Goal: Task Accomplishment & Management: Complete application form

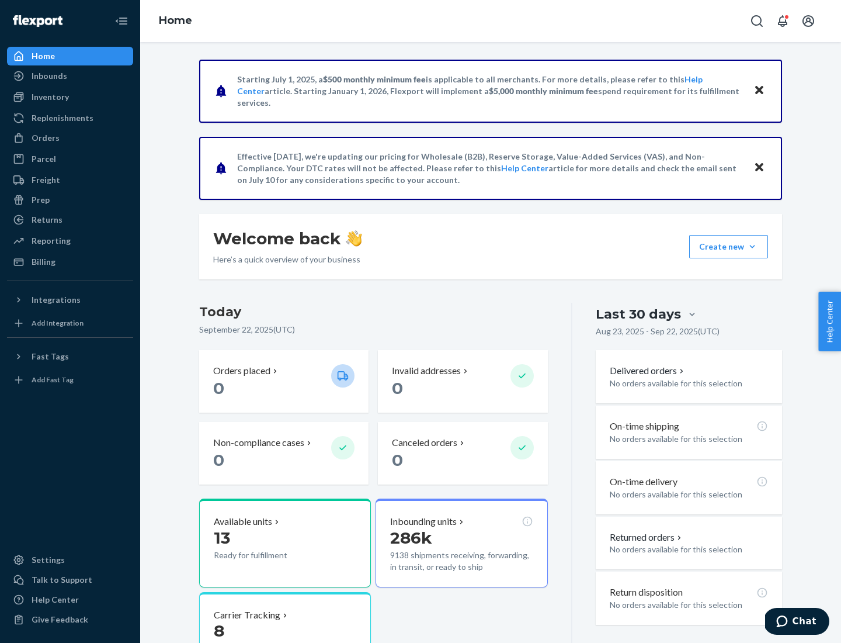
click at [753, 247] on button "Create new Create new inbound Create new order Create new product" at bounding box center [729, 246] width 79 height 23
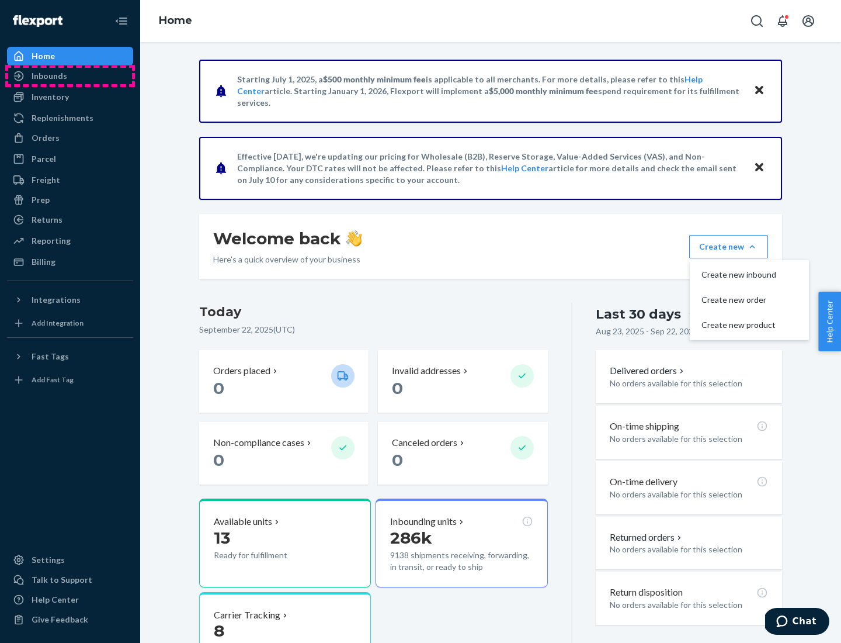
click at [70, 76] on div "Inbounds" at bounding box center [70, 76] width 124 height 16
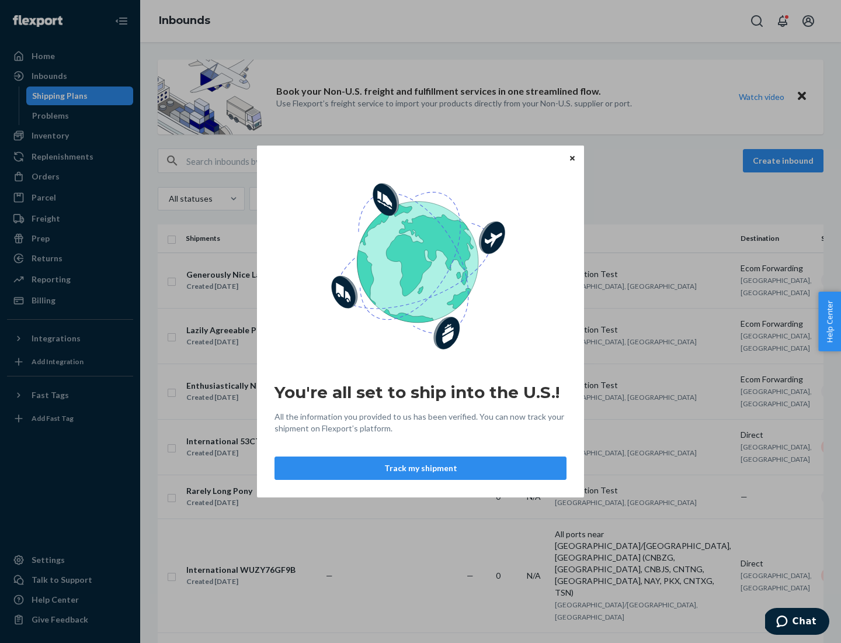
click at [572, 158] on icon "Close" at bounding box center [572, 157] width 5 height 5
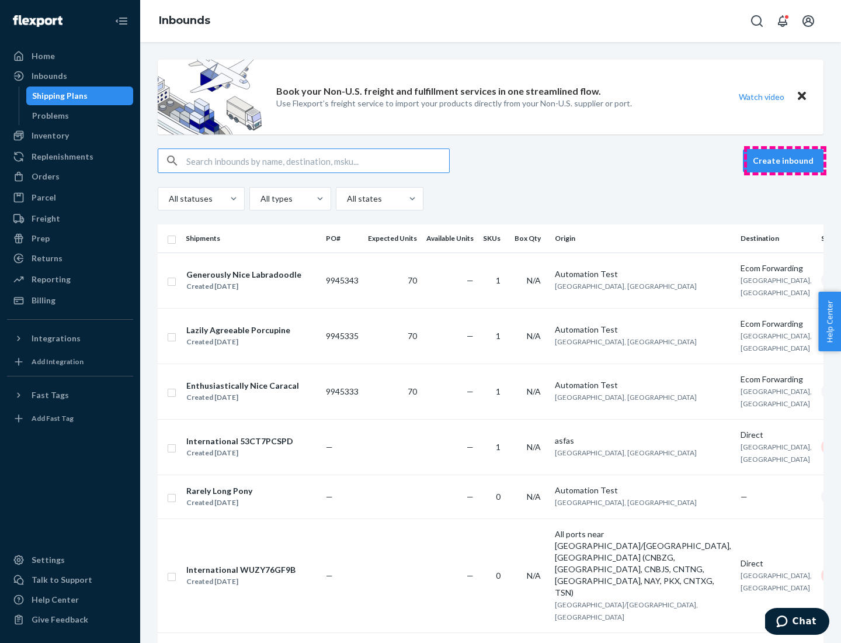
click at [785, 161] on button "Create inbound" at bounding box center [783, 160] width 81 height 23
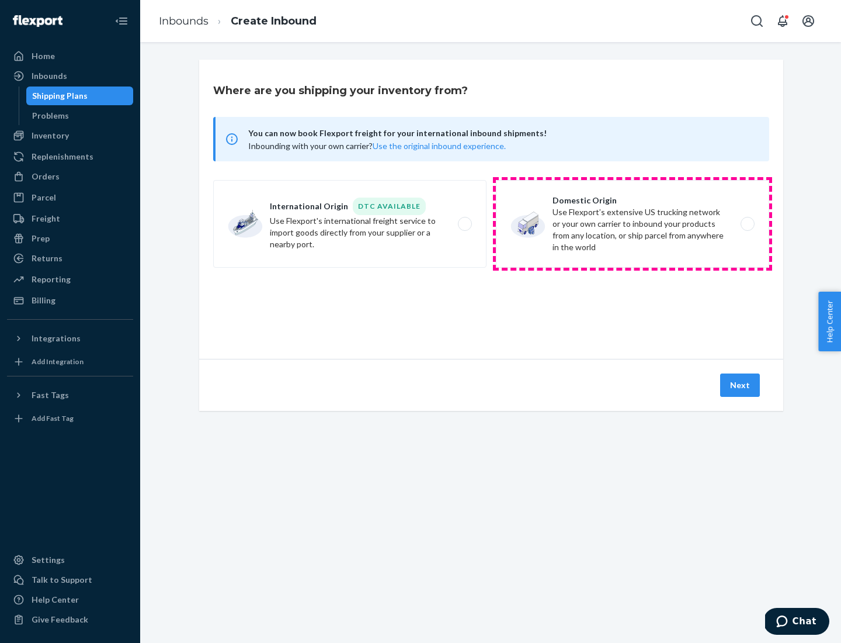
click at [633, 224] on label "Domestic Origin Use Flexport’s extensive US trucking network or your own carrie…" at bounding box center [632, 224] width 273 height 88
click at [747, 224] on input "Domestic Origin Use Flexport’s extensive US trucking network or your own carrie…" at bounding box center [751, 224] width 8 height 8
radio input "true"
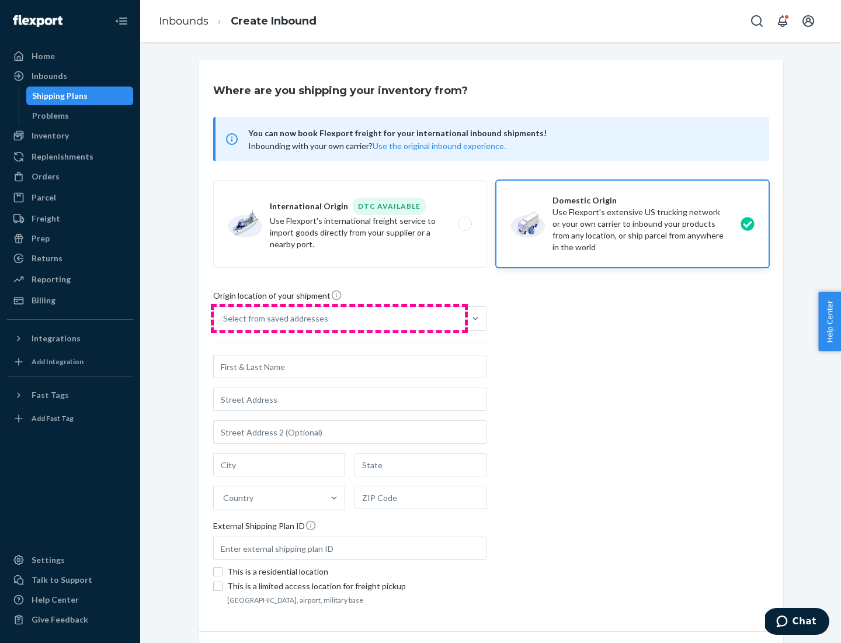
click at [340, 318] on div "Select from saved addresses" at bounding box center [339, 318] width 251 height 23
click at [224, 318] on input "Select from saved addresses" at bounding box center [223, 319] width 1 height 12
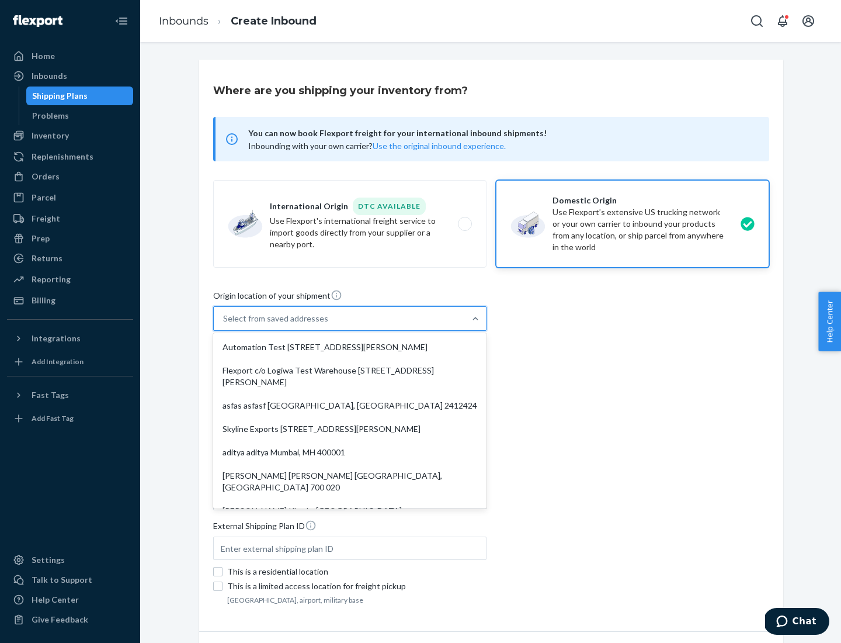
scroll to position [5, 0]
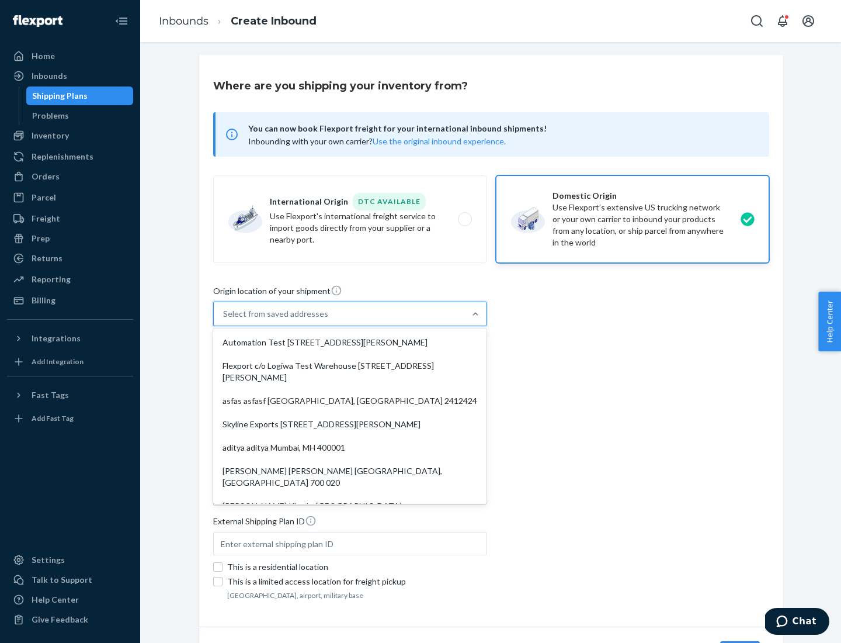
click at [350, 342] on div "Automation Test [STREET_ADDRESS][PERSON_NAME]" at bounding box center [350, 342] width 269 height 23
click at [224, 320] on input "option Automation Test [STREET_ADDRESS][PERSON_NAME]. 9 results available. Use …" at bounding box center [223, 314] width 1 height 12
type input "Automation Test"
type input "9th Floor"
type input "[GEOGRAPHIC_DATA]"
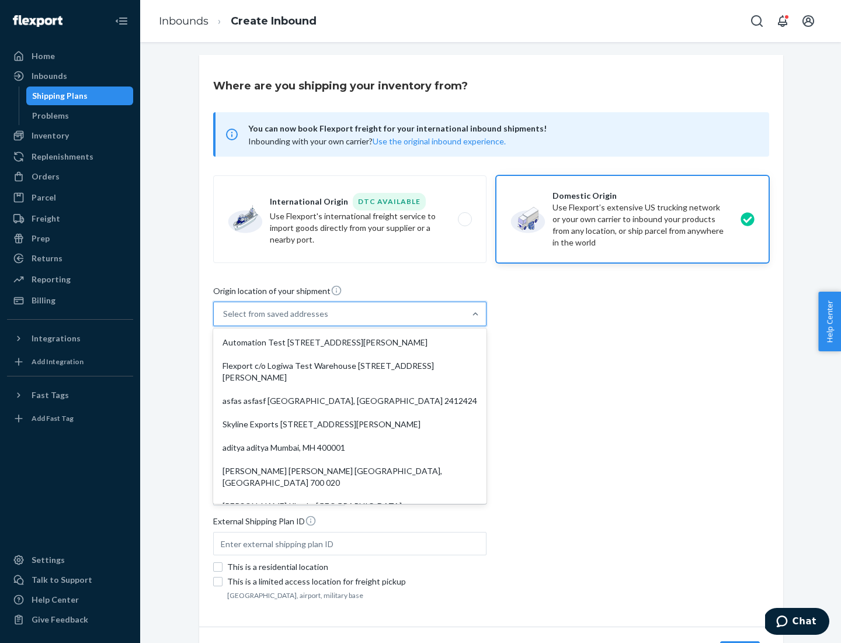
type input "CA"
type input "94104"
type input "[STREET_ADDRESS][PERSON_NAME]"
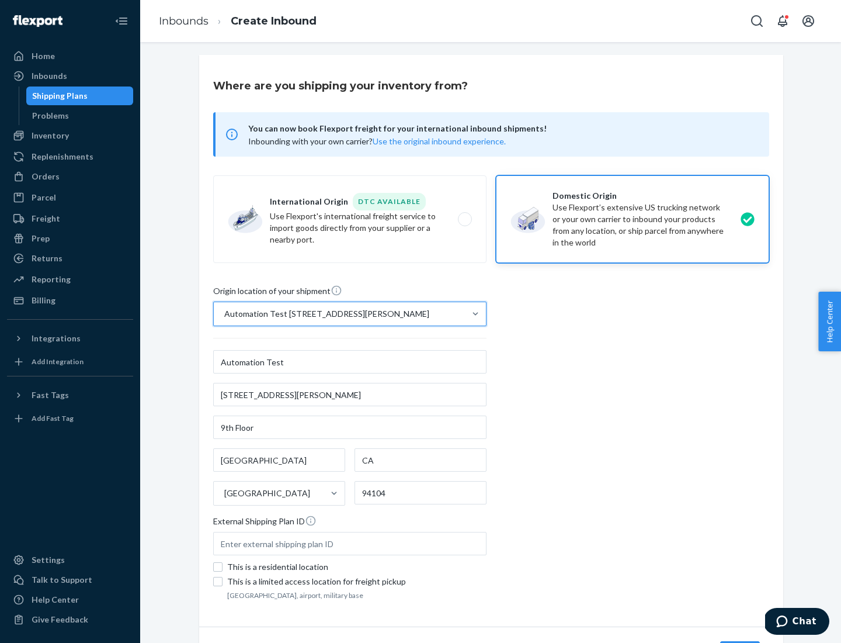
scroll to position [68, 0]
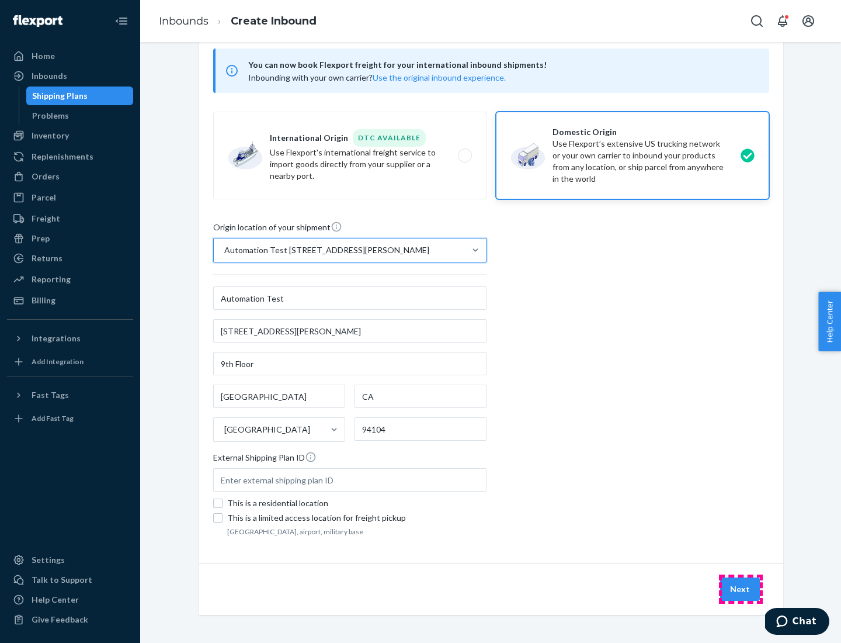
click at [741, 589] on button "Next" at bounding box center [741, 588] width 40 height 23
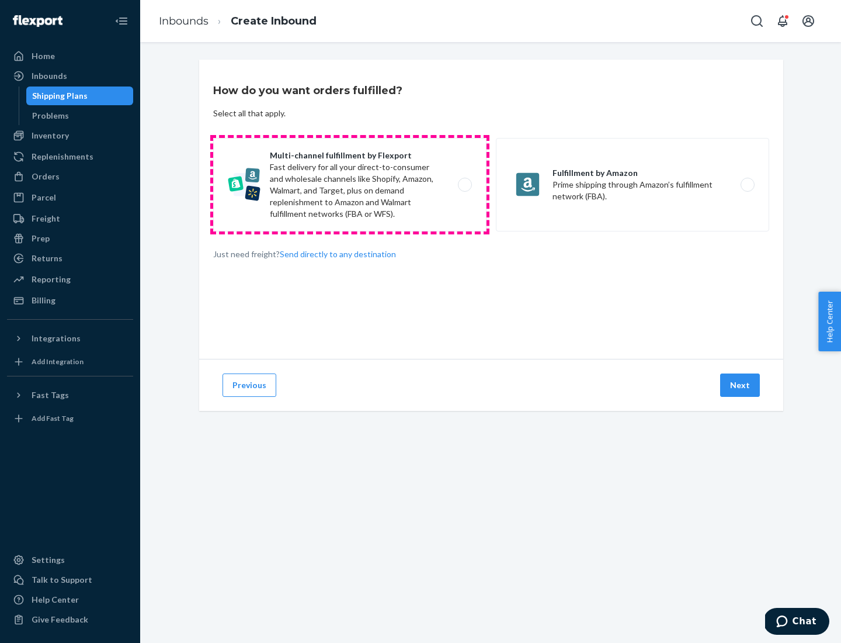
click at [350, 185] on label "Multi-channel fulfillment by Flexport Fast delivery for all your direct-to-cons…" at bounding box center [349, 184] width 273 height 93
click at [465, 185] on input "Multi-channel fulfillment by Flexport Fast delivery for all your direct-to-cons…" at bounding box center [469, 185] width 8 height 8
radio input "true"
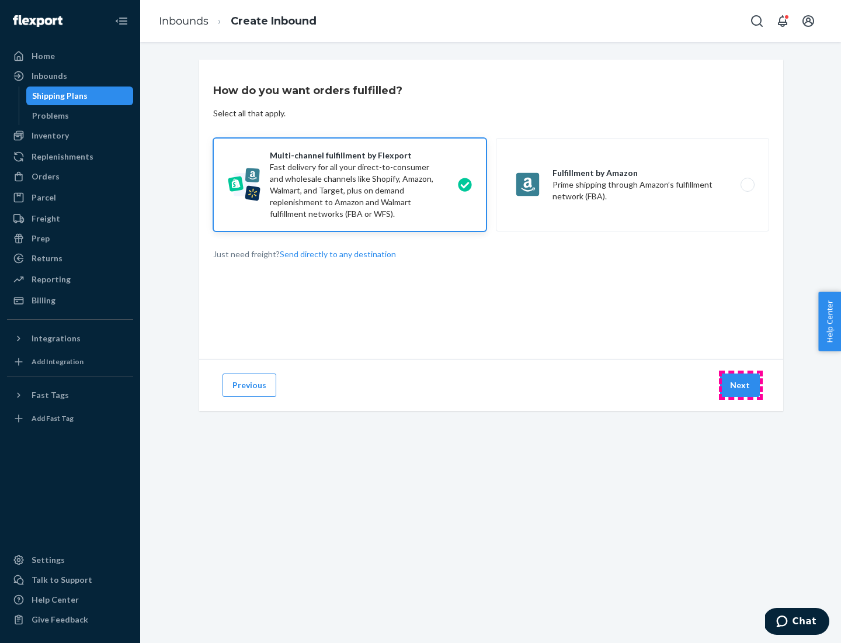
click at [741, 385] on button "Next" at bounding box center [741, 384] width 40 height 23
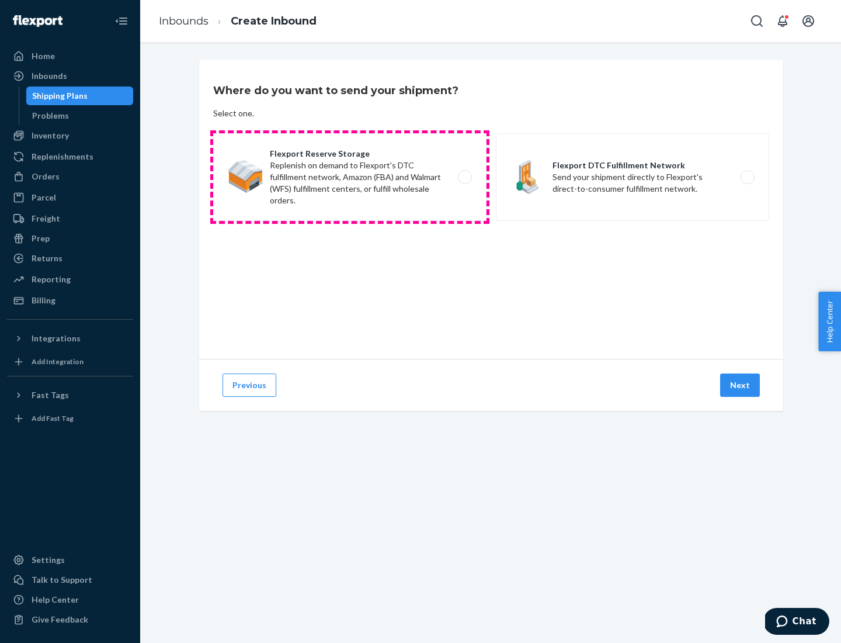
click at [350, 177] on label "Flexport Reserve Storage Replenish on demand to Flexport's DTC fulfillment netw…" at bounding box center [349, 177] width 273 height 88
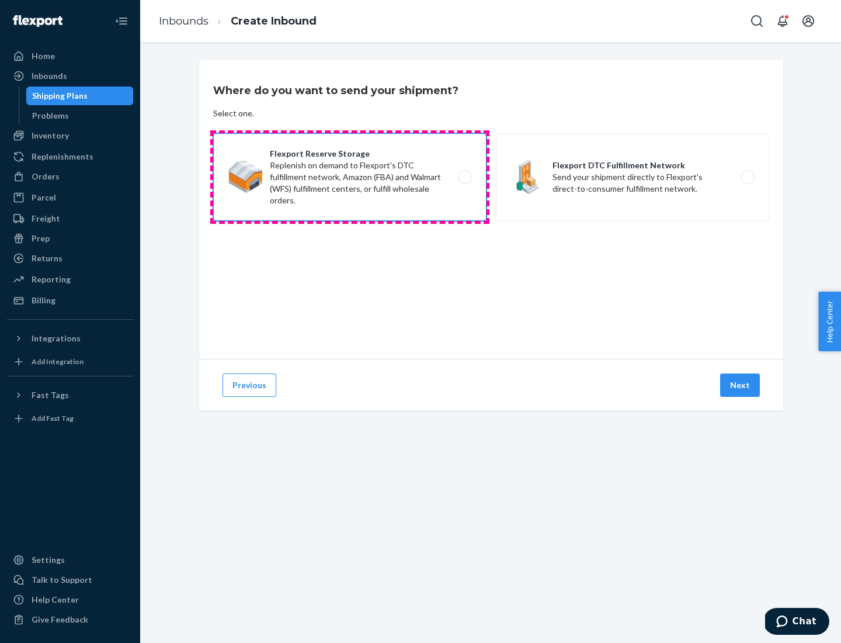
click at [465, 177] on input "Flexport Reserve Storage Replenish on demand to Flexport's DTC fulfillment netw…" at bounding box center [469, 178] width 8 height 8
radio input "true"
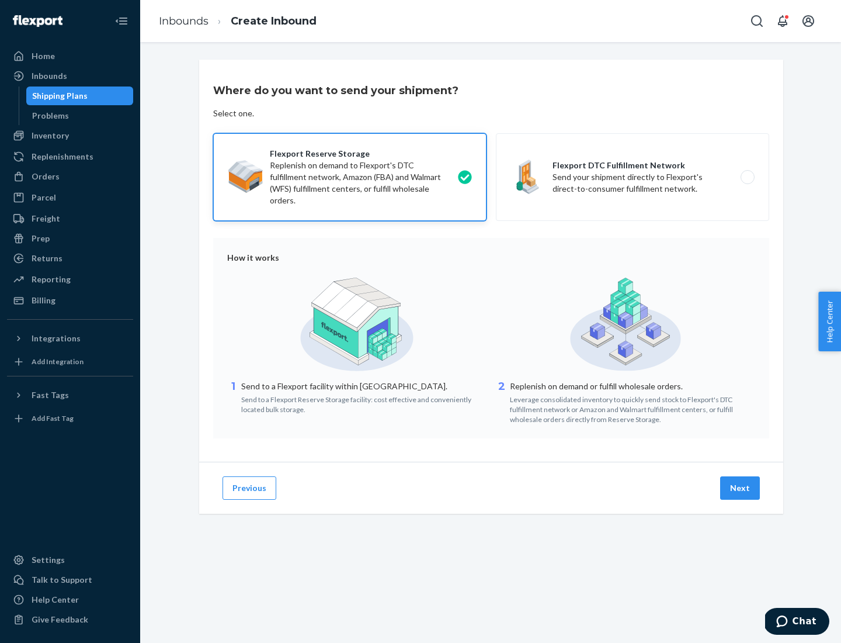
click at [741, 488] on button "Next" at bounding box center [741, 487] width 40 height 23
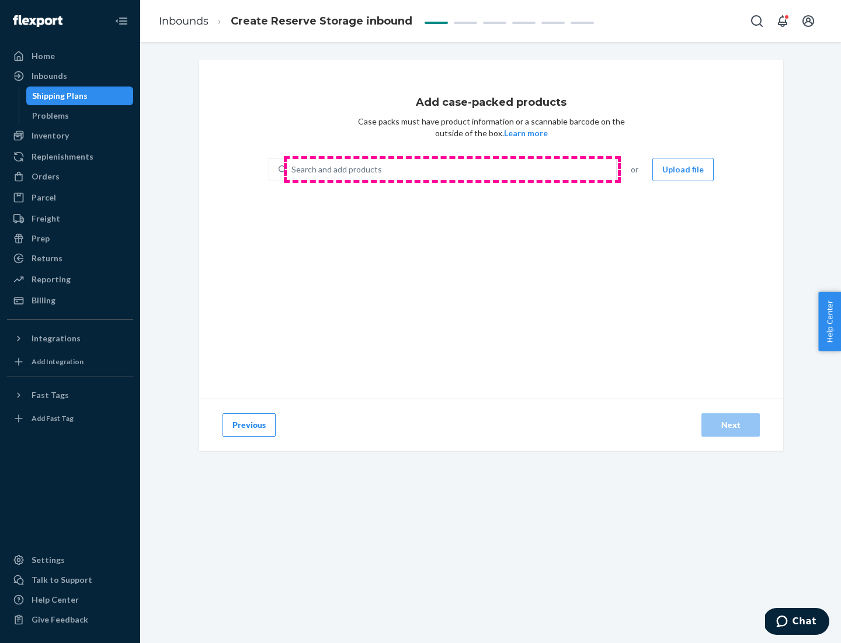
click at [452, 169] on div "Search and add products" at bounding box center [452, 169] width 330 height 21
click at [293, 169] on input "Search and add products" at bounding box center [292, 170] width 1 height 12
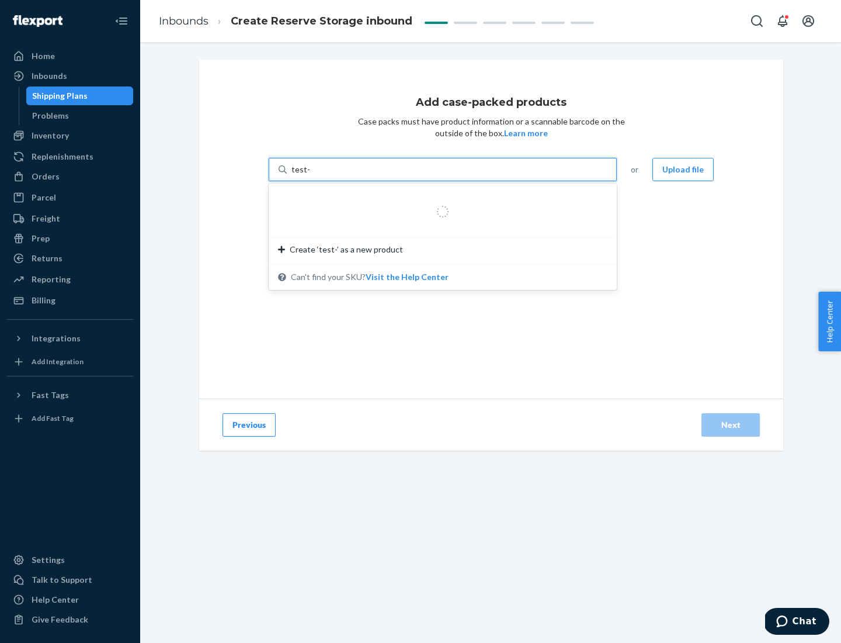
type input "test-syn"
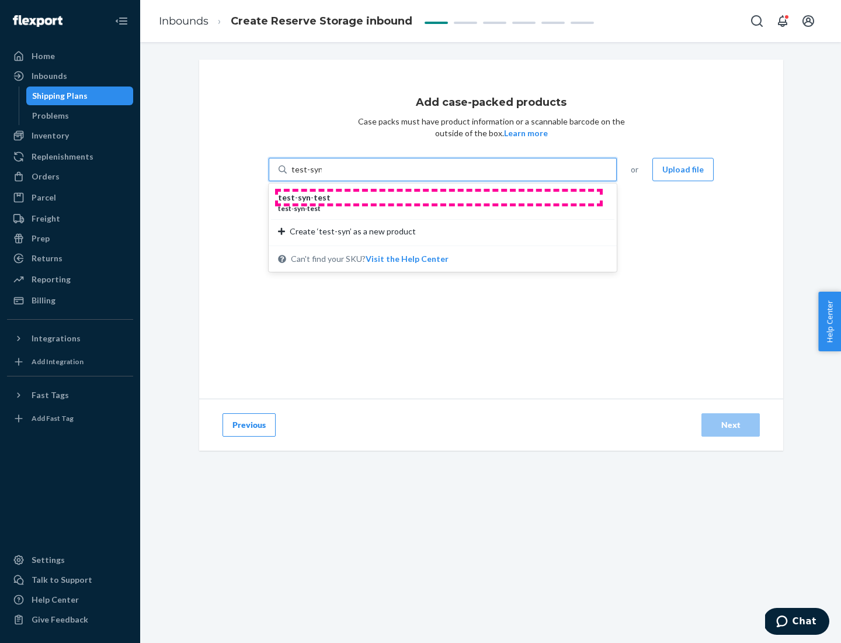
click at [439, 198] on div "test - syn - test" at bounding box center [438, 198] width 320 height 12
click at [322, 175] on input "test-syn" at bounding box center [307, 170] width 30 height 12
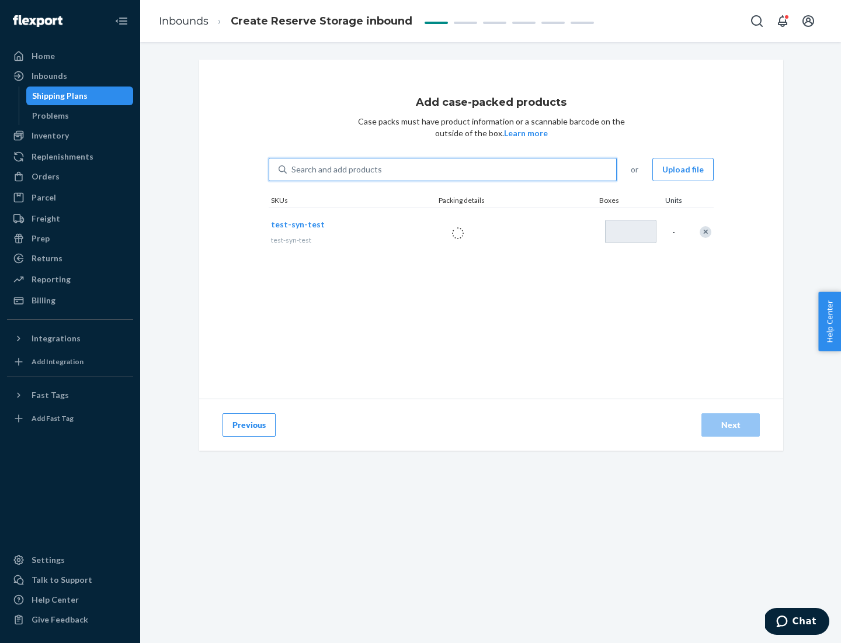
type input "1"
click at [731, 425] on div "Next" at bounding box center [731, 425] width 39 height 12
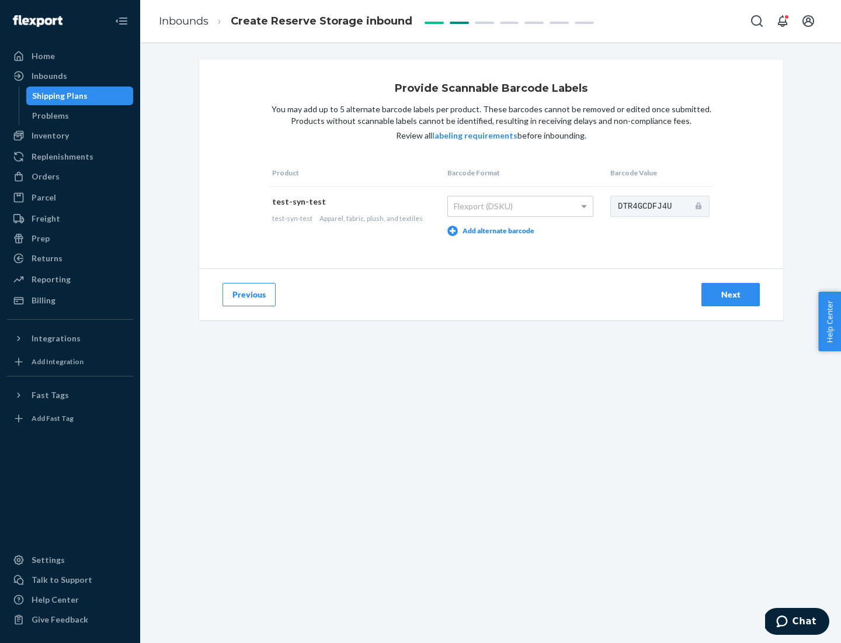
click at [731, 294] on div "Next" at bounding box center [731, 295] width 39 height 12
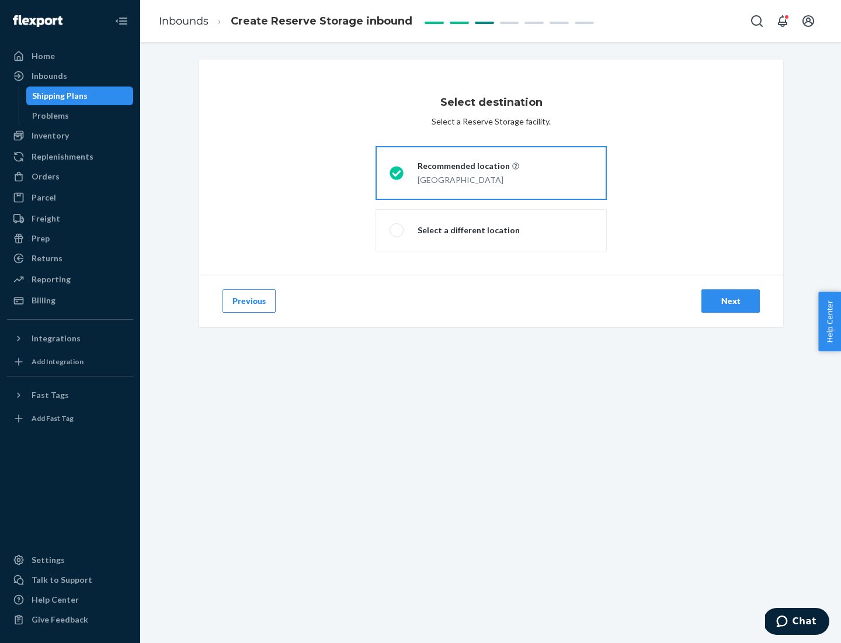
click at [731, 301] on div "Next" at bounding box center [731, 301] width 39 height 12
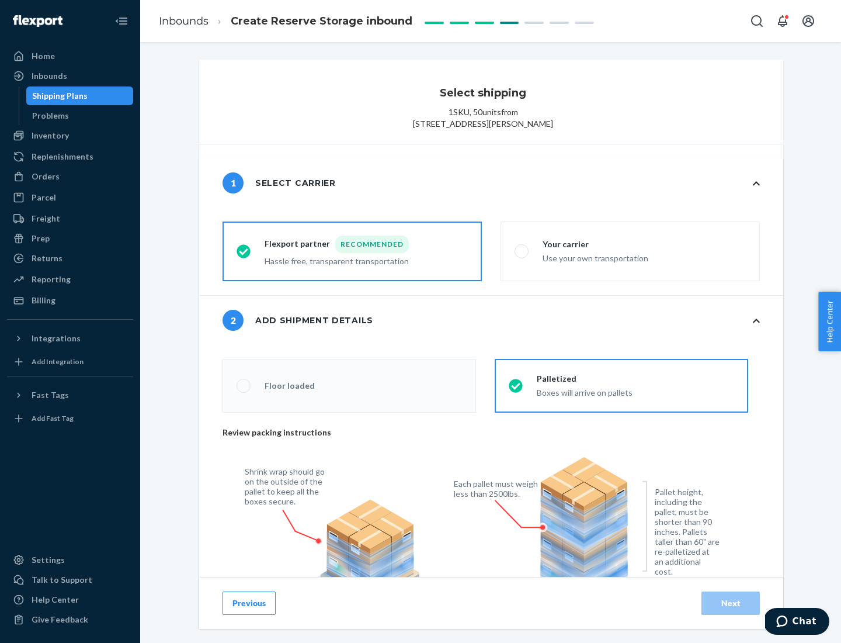
radio input "false"
type input "1"
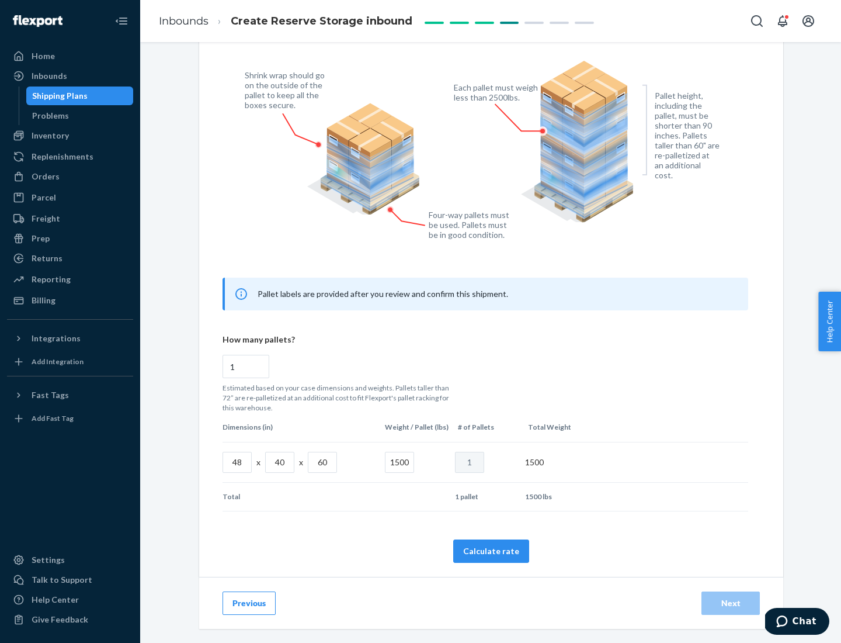
click at [491, 550] on button "Calculate rate" at bounding box center [491, 550] width 76 height 23
radio input "false"
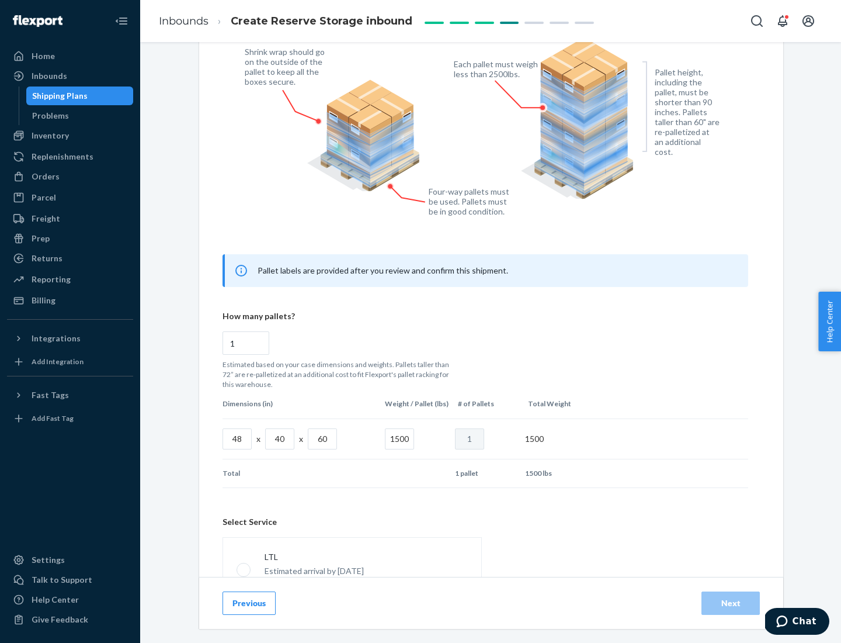
scroll to position [517, 0]
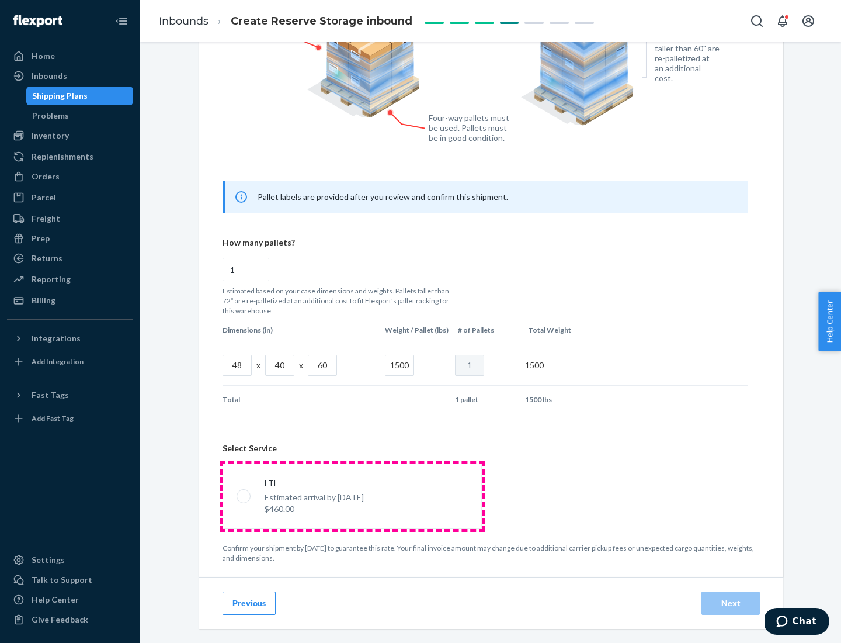
click at [352, 496] on p "Estimated arrival by [DATE]" at bounding box center [314, 497] width 99 height 12
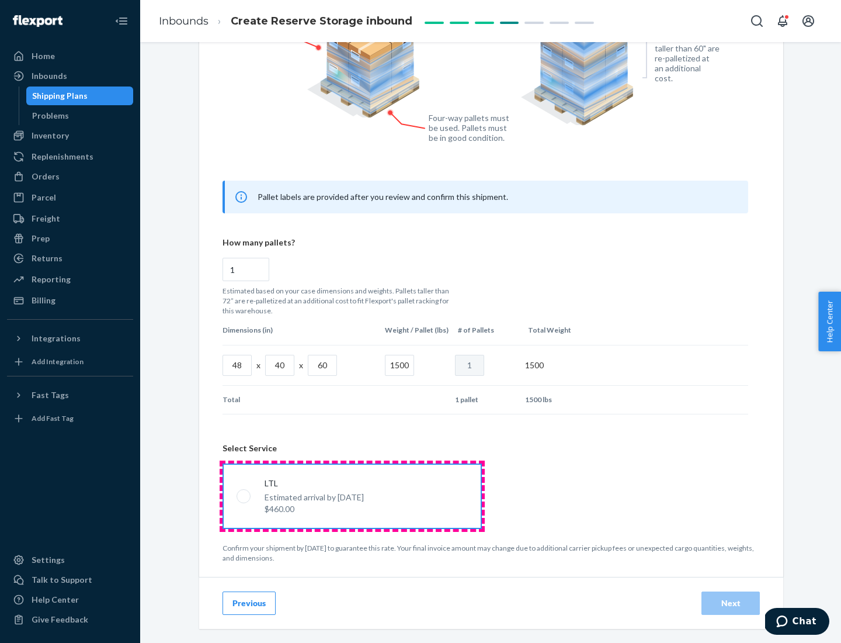
click at [244, 496] on input "LTL Estimated arrival by [DATE] $460.00" at bounding box center [241, 496] width 8 height 8
radio input "true"
radio input "false"
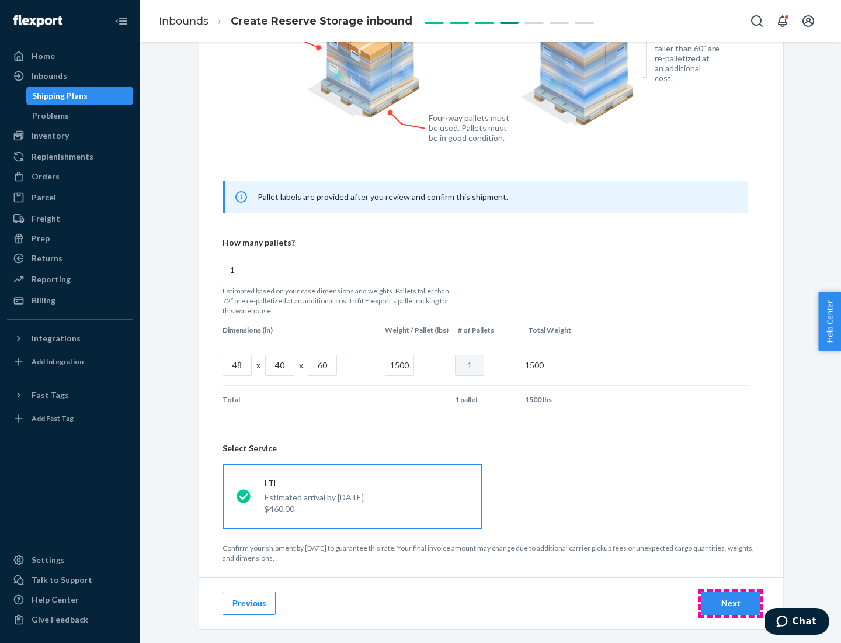
click at [731, 602] on div "Next" at bounding box center [731, 603] width 39 height 12
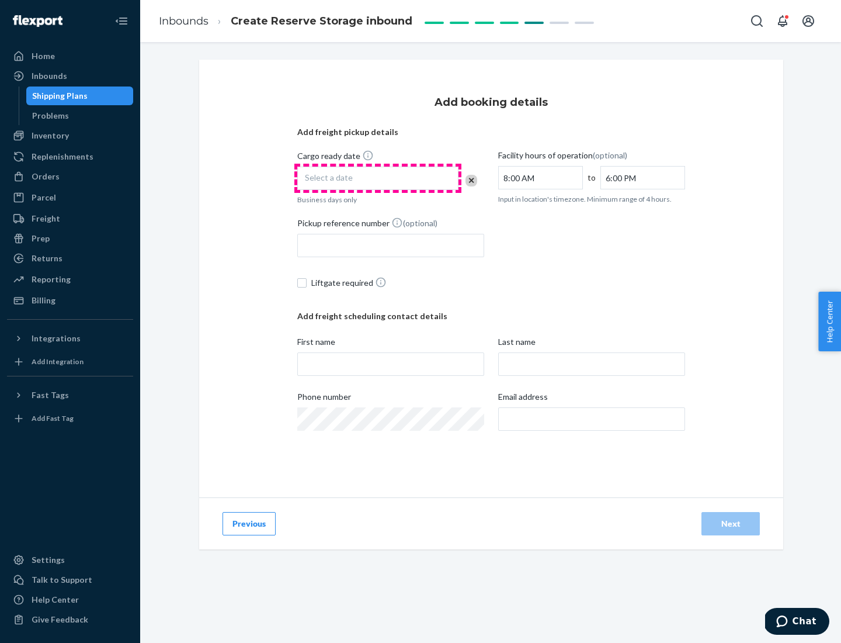
click at [378, 178] on div "Select a date" at bounding box center [377, 178] width 161 height 23
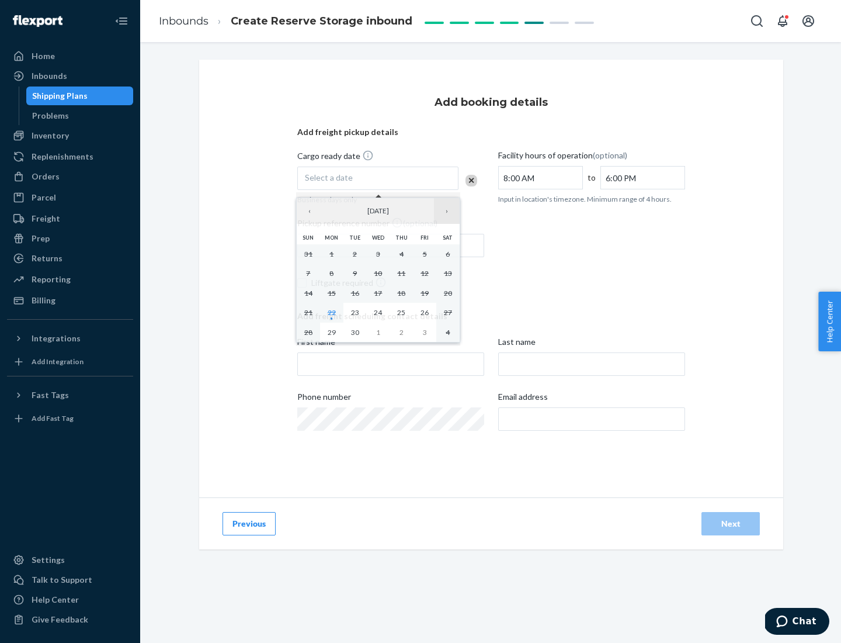
click at [447, 211] on button "›" at bounding box center [447, 211] width 26 height 26
click at [401, 312] on abbr "23" at bounding box center [401, 312] width 8 height 9
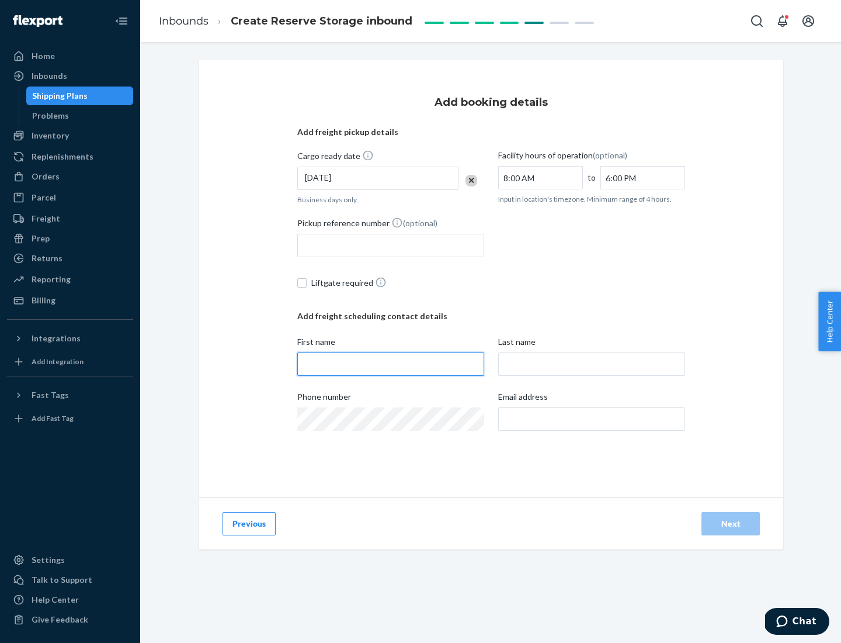
click at [391, 364] on input "First name" at bounding box center [390, 363] width 187 height 23
type input "[PERSON_NAME]"
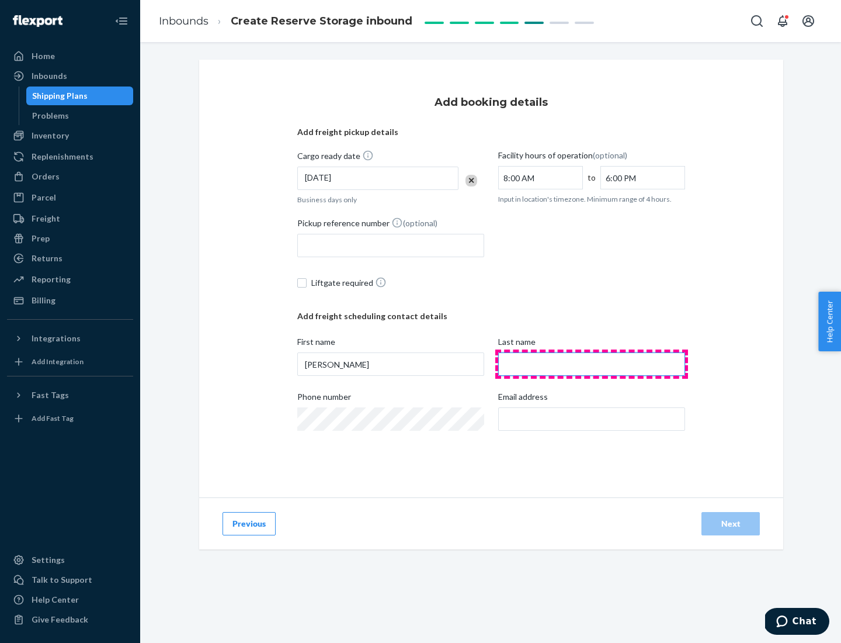
click at [592, 364] on input "Last name" at bounding box center [591, 363] width 187 height 23
type input "Doe"
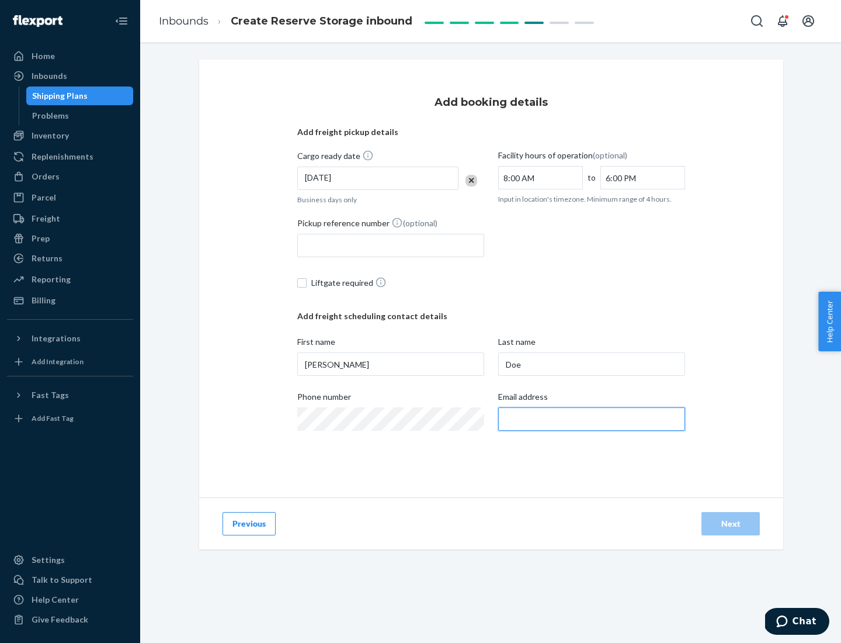
click at [592, 419] on input "Email address" at bounding box center [591, 418] width 187 height 23
type input "[EMAIL_ADDRESS][DOMAIN_NAME]"
click at [731, 524] on div "Next" at bounding box center [731, 524] width 39 height 12
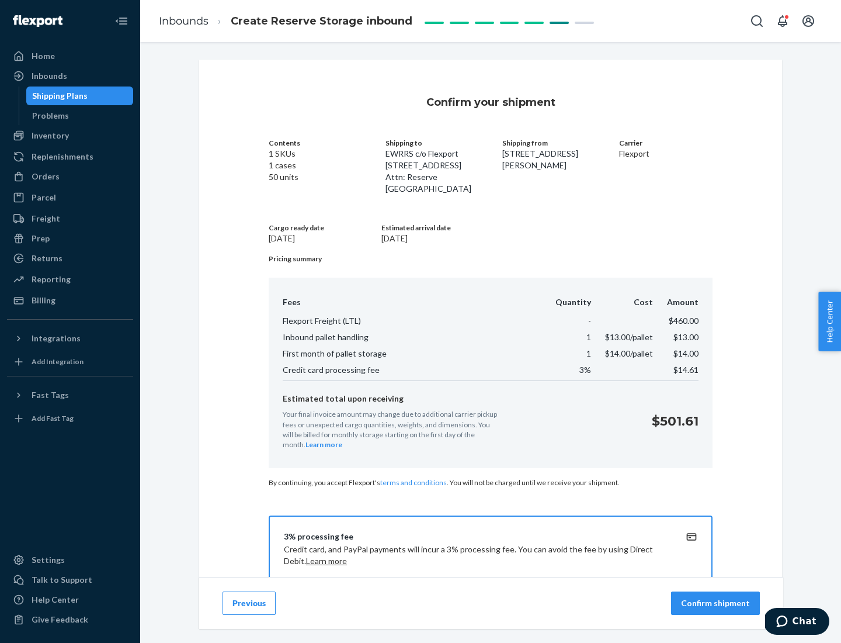
scroll to position [168, 0]
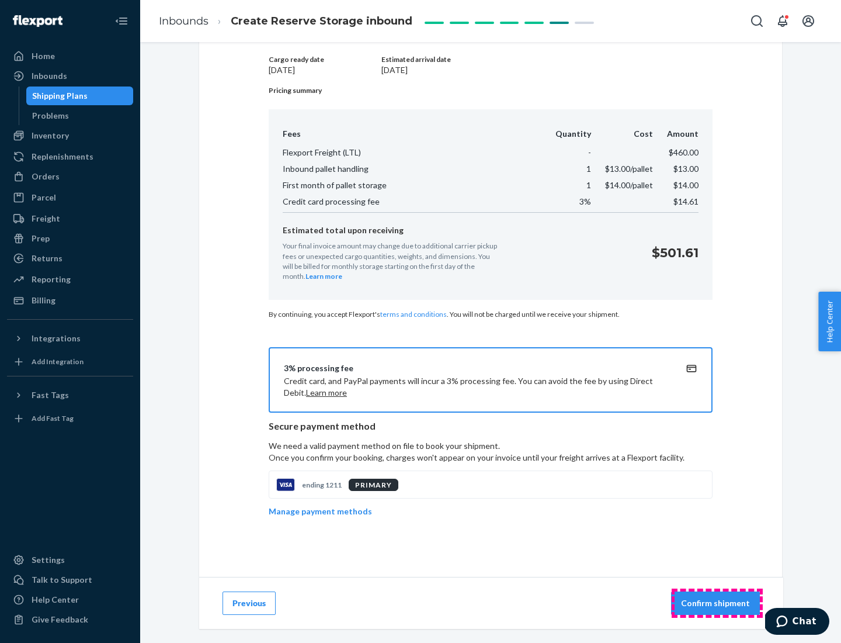
click at [717, 603] on p "Confirm shipment" at bounding box center [715, 603] width 69 height 12
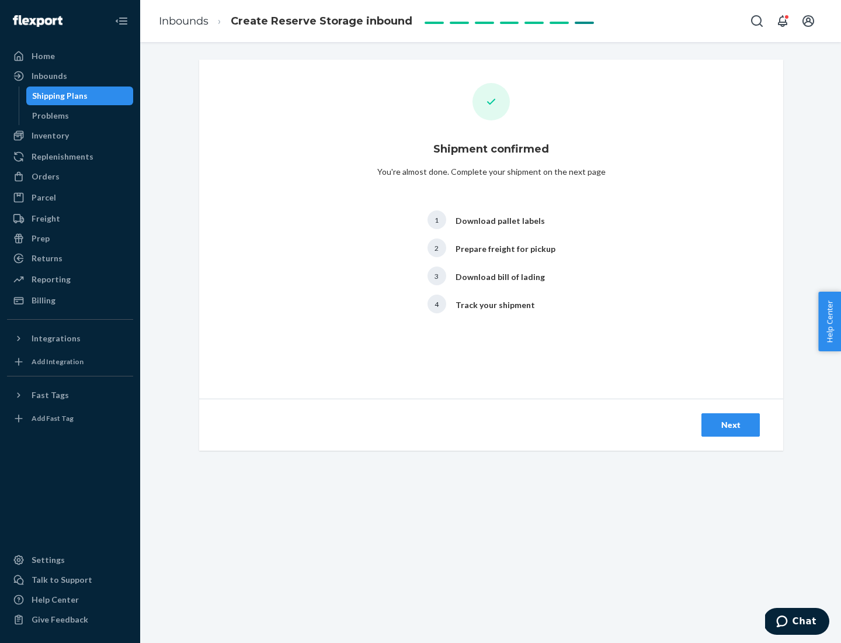
click at [731, 425] on div "Next" at bounding box center [731, 425] width 39 height 12
